Goal: Information Seeking & Learning: Check status

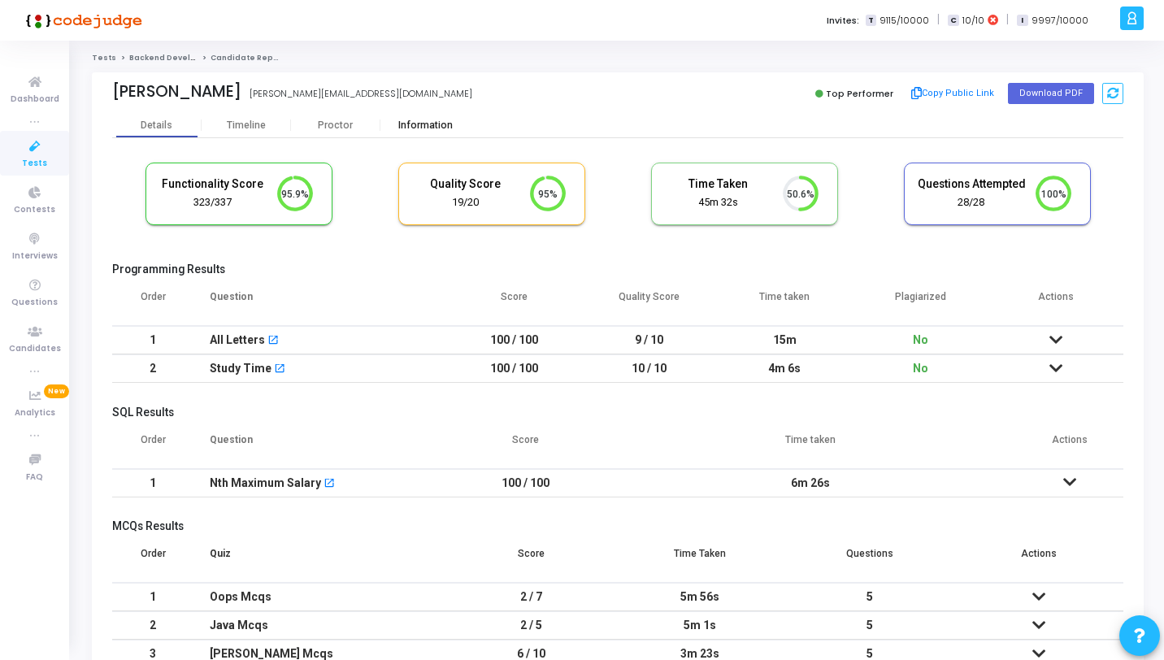
click at [423, 126] on div "Information" at bounding box center [424, 125] width 89 height 12
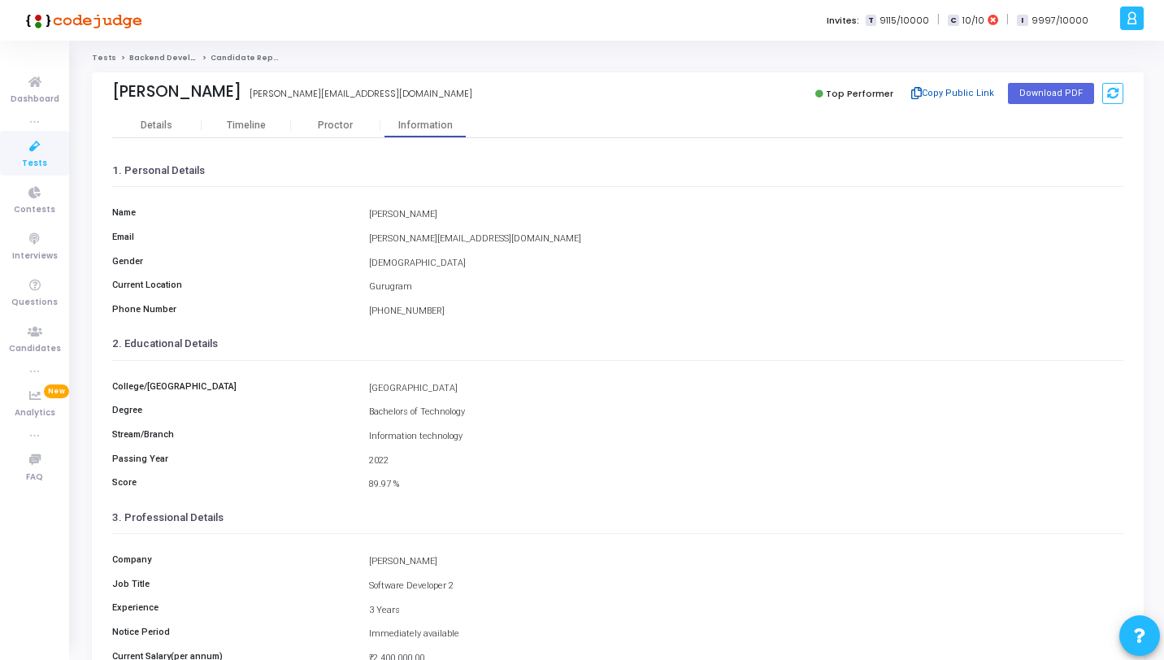
click at [918, 94] on icon at bounding box center [916, 93] width 11 height 9
drag, startPoint x: 204, startPoint y: 90, endPoint x: 115, endPoint y: 91, distance: 88.6
click at [115, 91] on div "Yatin Gupta" at bounding box center [176, 91] width 129 height 19
copy div "Yatin Gupta"
click at [922, 93] on icon at bounding box center [916, 93] width 11 height 9
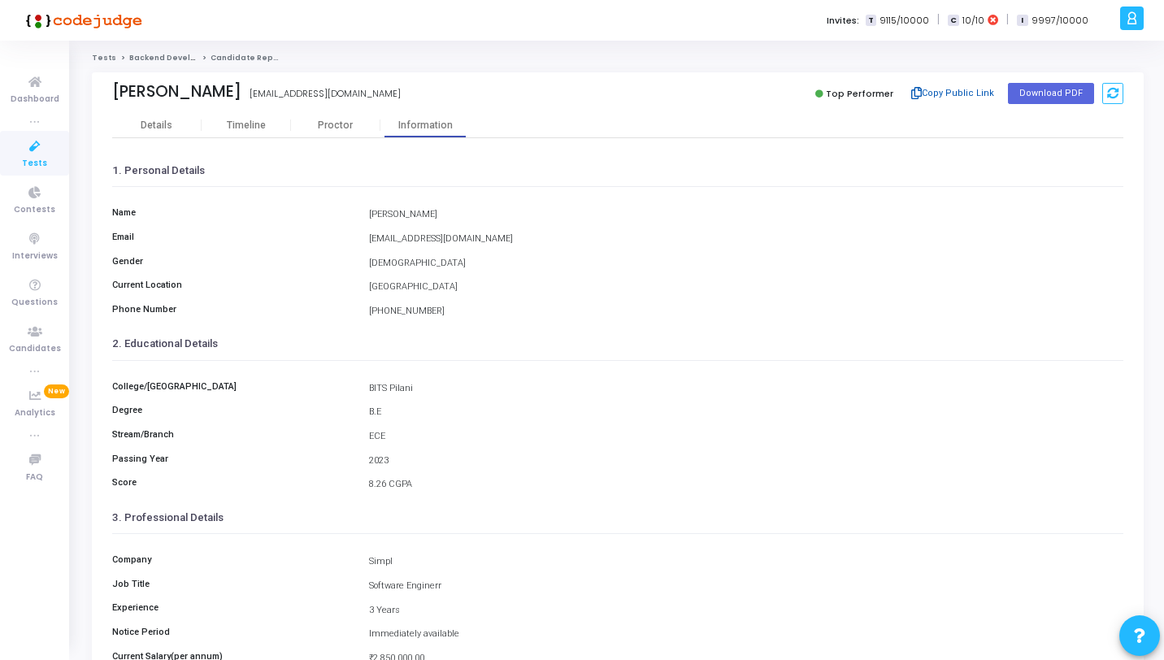
click at [922, 98] on icon at bounding box center [916, 93] width 11 height 9
